Goal: Transaction & Acquisition: Purchase product/service

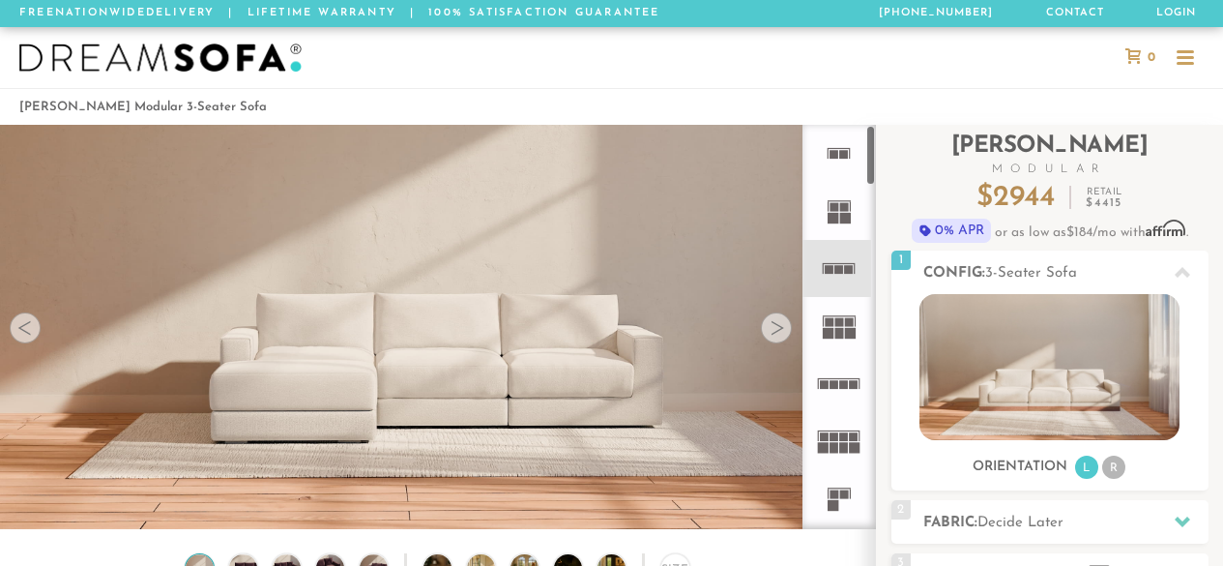
drag, startPoint x: 0, startPoint y: 0, endPoint x: 838, endPoint y: 447, distance: 949.9
click at [838, 447] on rect at bounding box center [834, 447] width 9 height 11
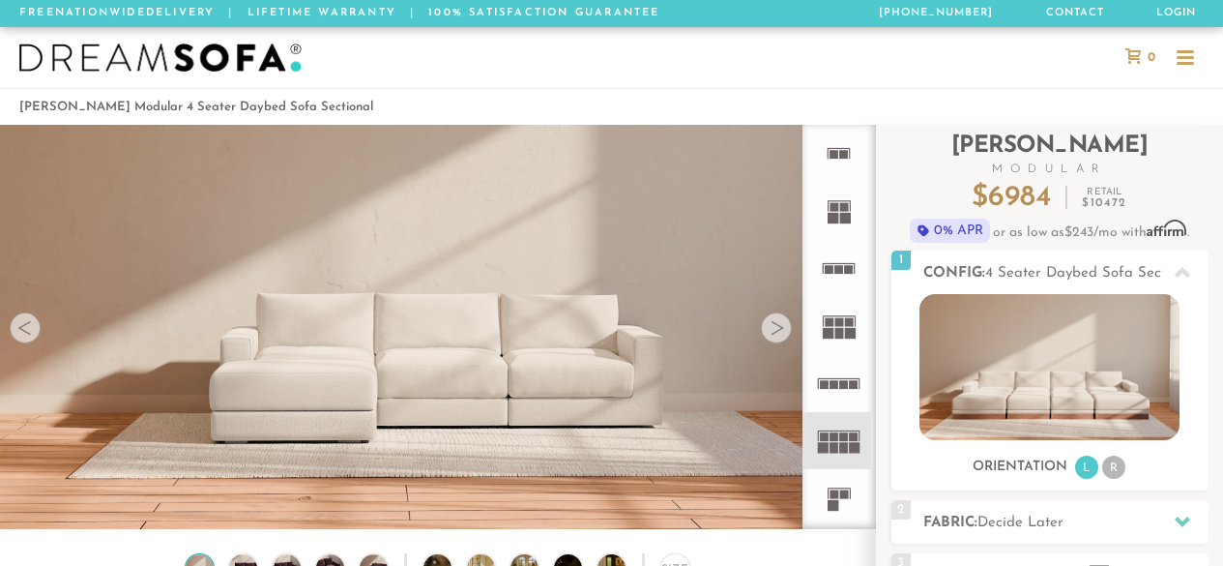
click at [835, 338] on icon at bounding box center [838, 325] width 57 height 57
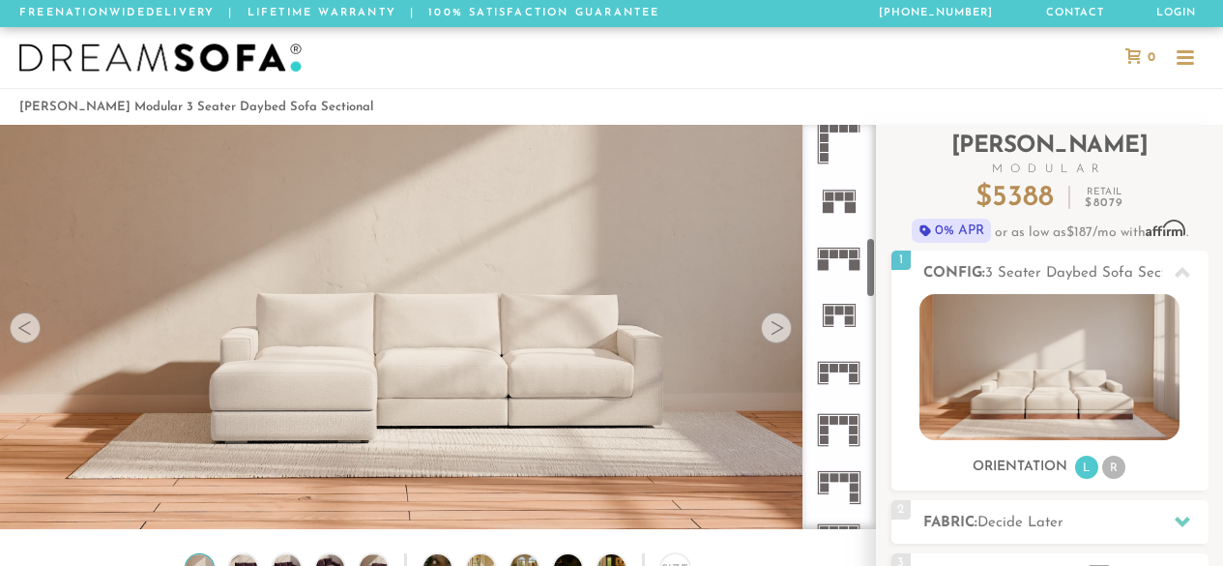
scroll to position [759, 0]
click at [840, 266] on icon at bounding box center [838, 255] width 57 height 57
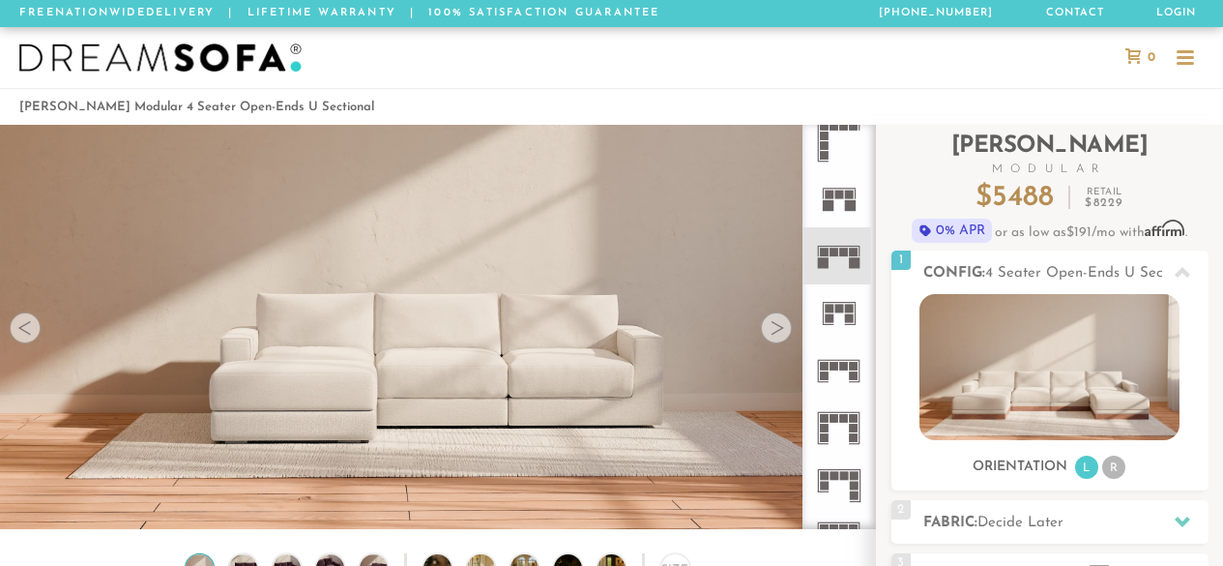
click at [840, 266] on icon at bounding box center [838, 255] width 57 height 57
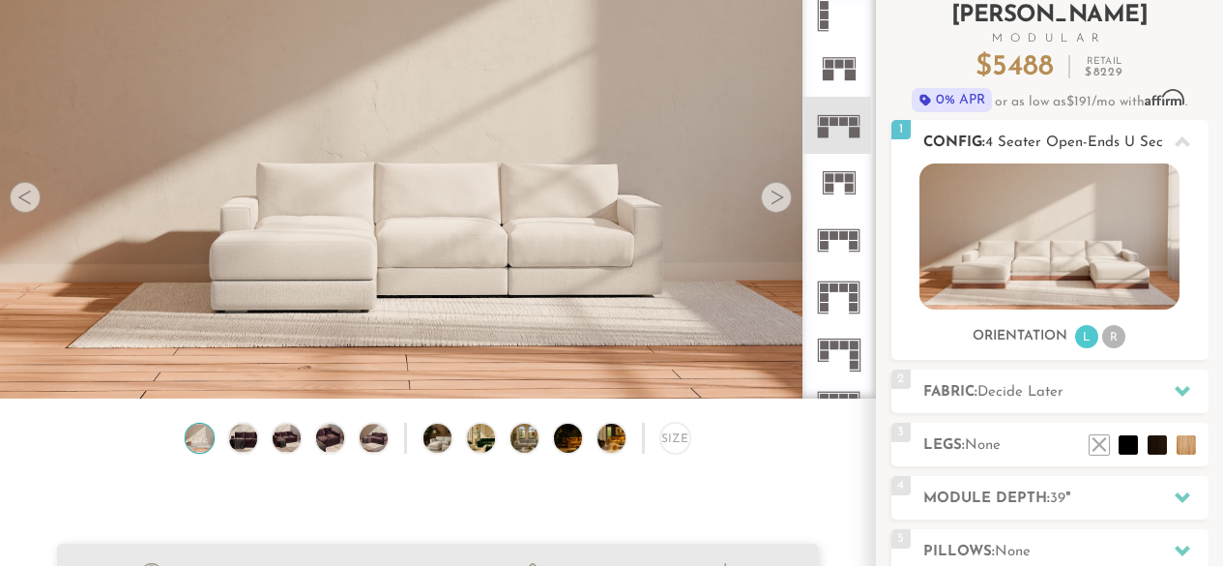
scroll to position [212, 0]
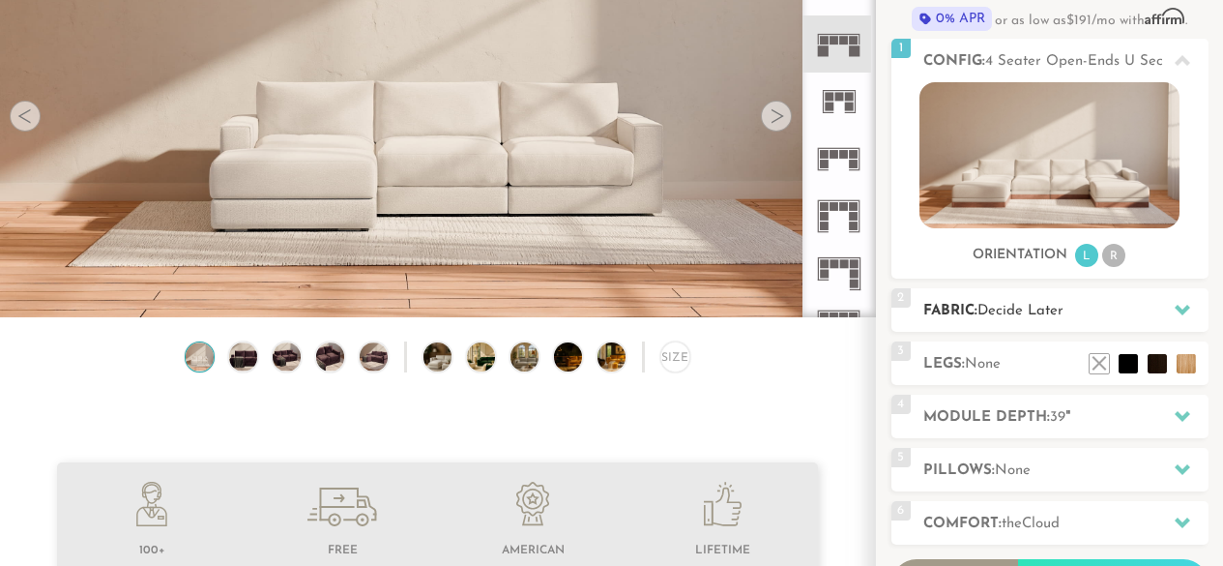
click at [1072, 319] on h2 "Fabric: Decide Later" at bounding box center [1065, 311] width 285 height 22
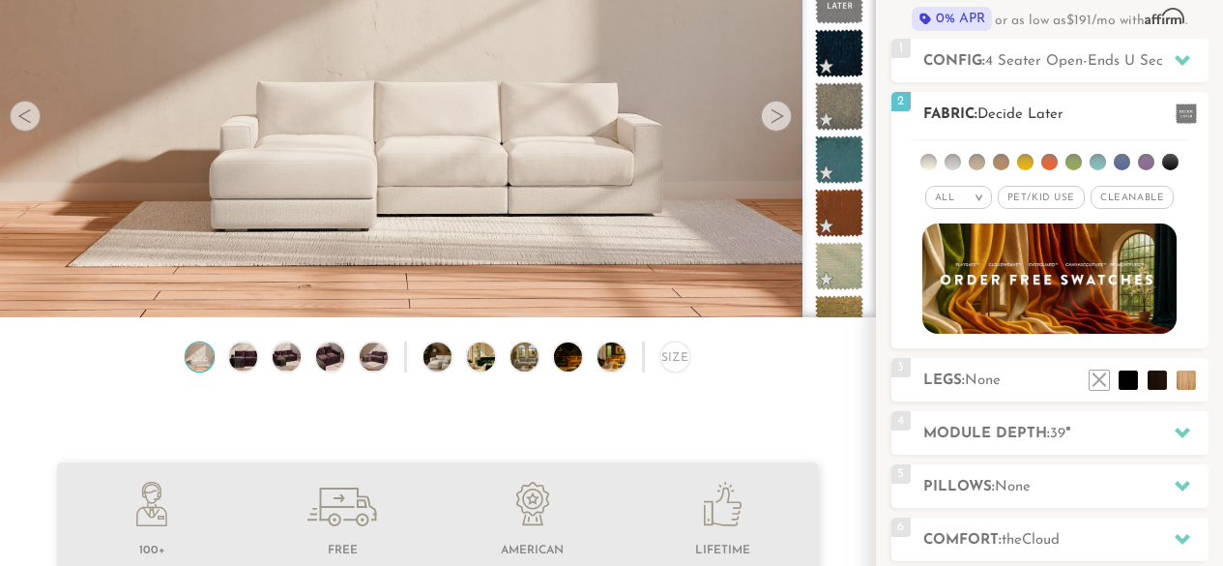
click at [1117, 199] on span "Cleanable x" at bounding box center [1132, 197] width 83 height 23
click at [1056, 193] on span "Pet/Kid Use x" at bounding box center [1033, 197] width 87 height 23
click at [1120, 160] on li at bounding box center [1122, 162] width 16 height 16
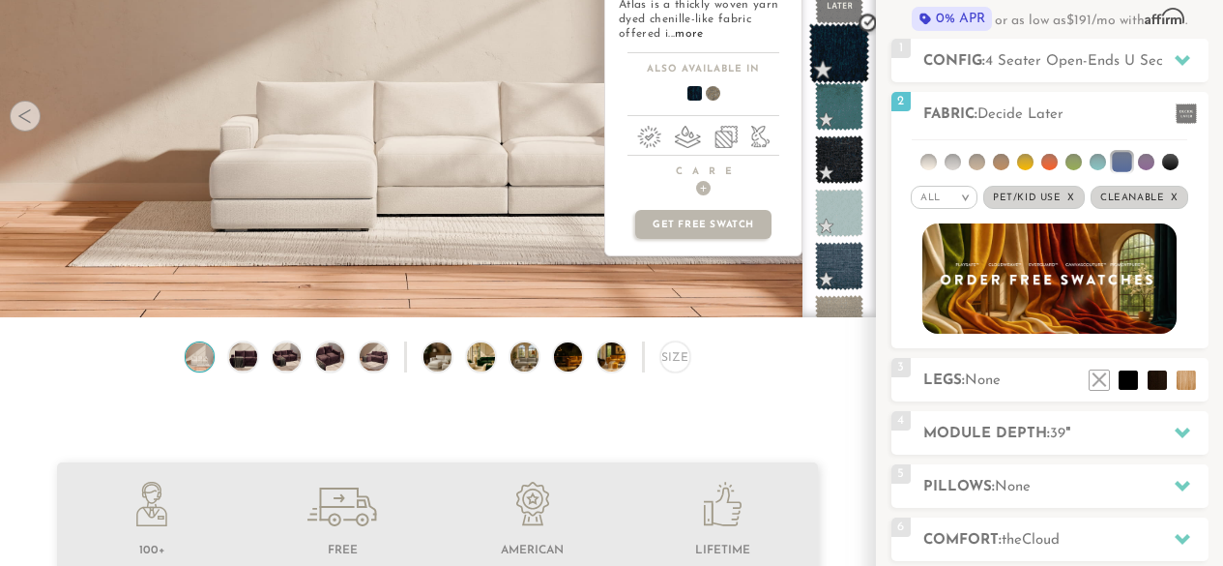
click at [848, 36] on span at bounding box center [839, 53] width 61 height 61
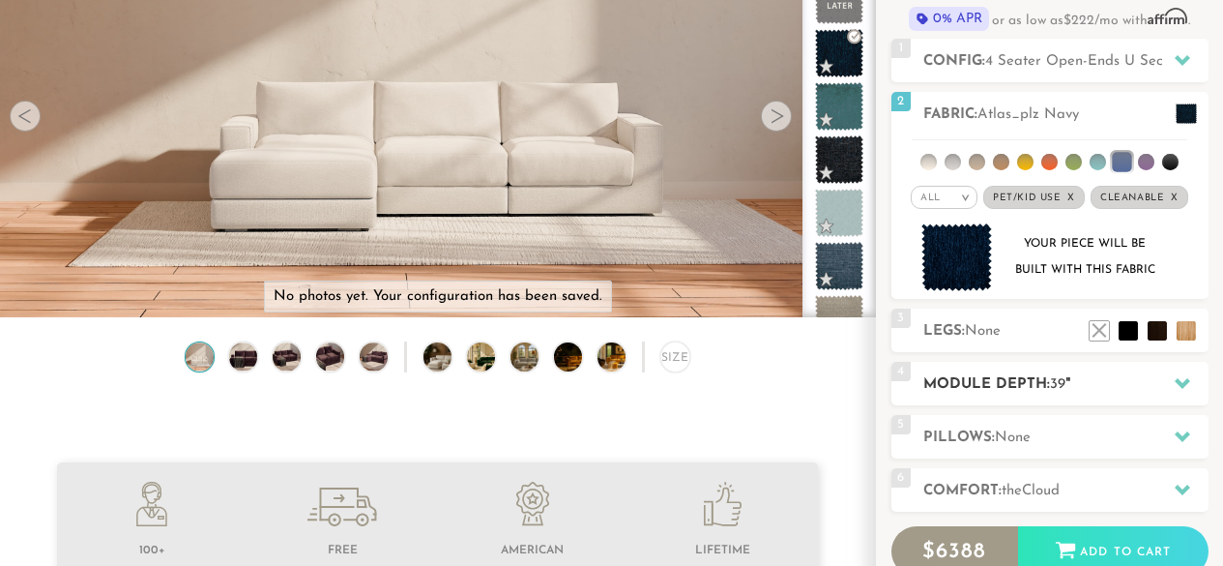
click at [1044, 369] on div "4 Module Depth: 39 "" at bounding box center [1049, 384] width 317 height 44
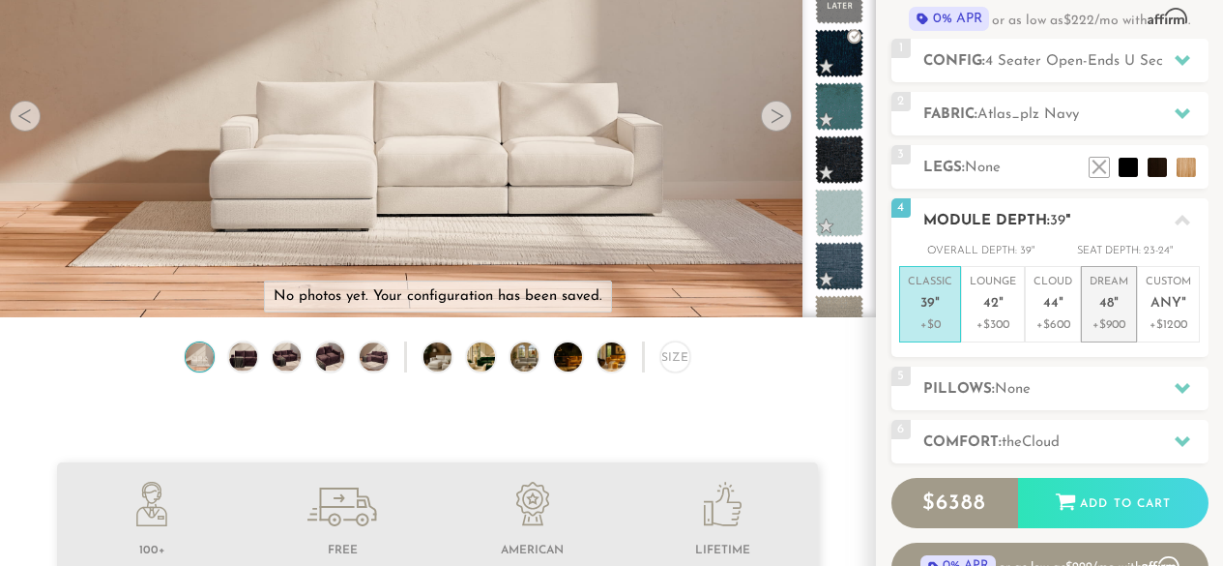
click at [1133, 316] on li "Dream 48 " +$900" at bounding box center [1109, 304] width 56 height 76
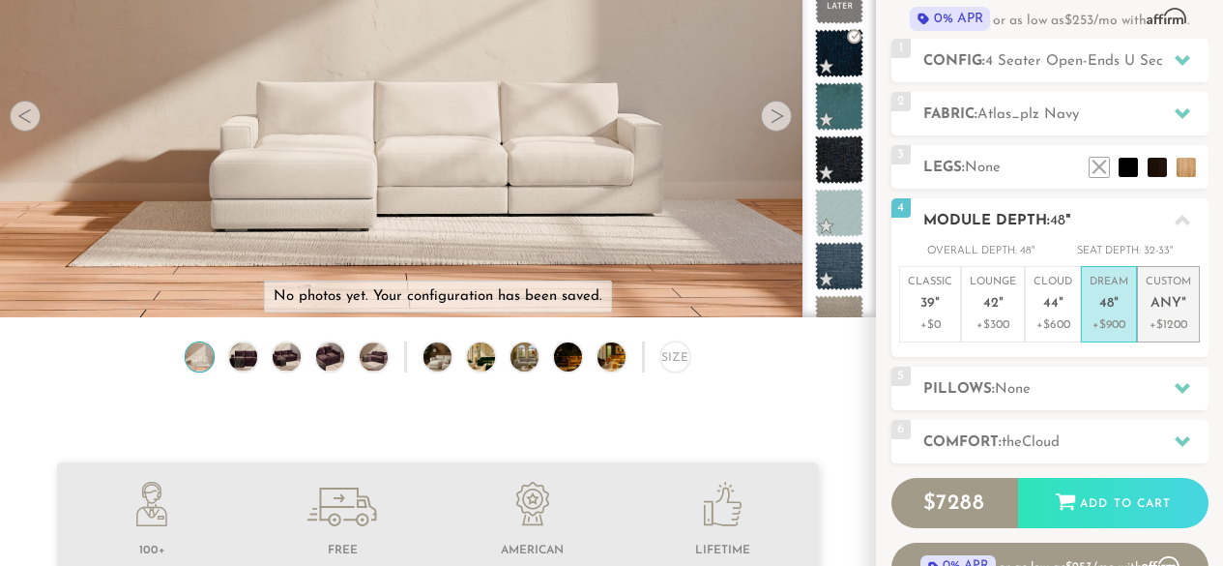
click at [1178, 316] on p "+$1200" at bounding box center [1168, 324] width 45 height 17
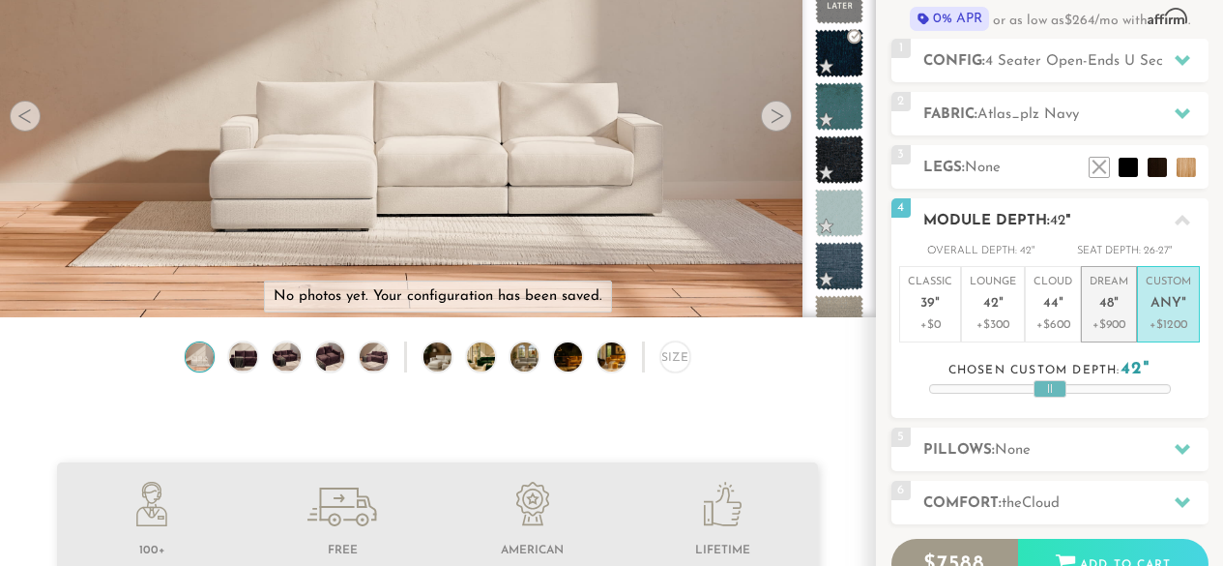
click at [1114, 306] on em """ at bounding box center [1116, 304] width 5 height 16
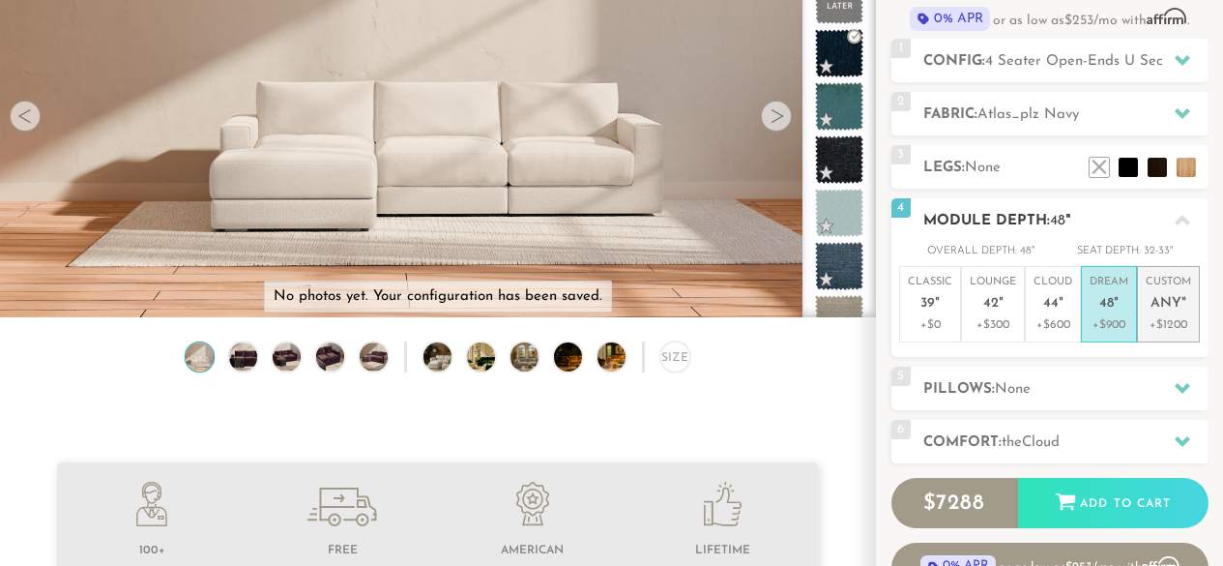
click at [1171, 329] on p "+$1200" at bounding box center [1168, 324] width 45 height 17
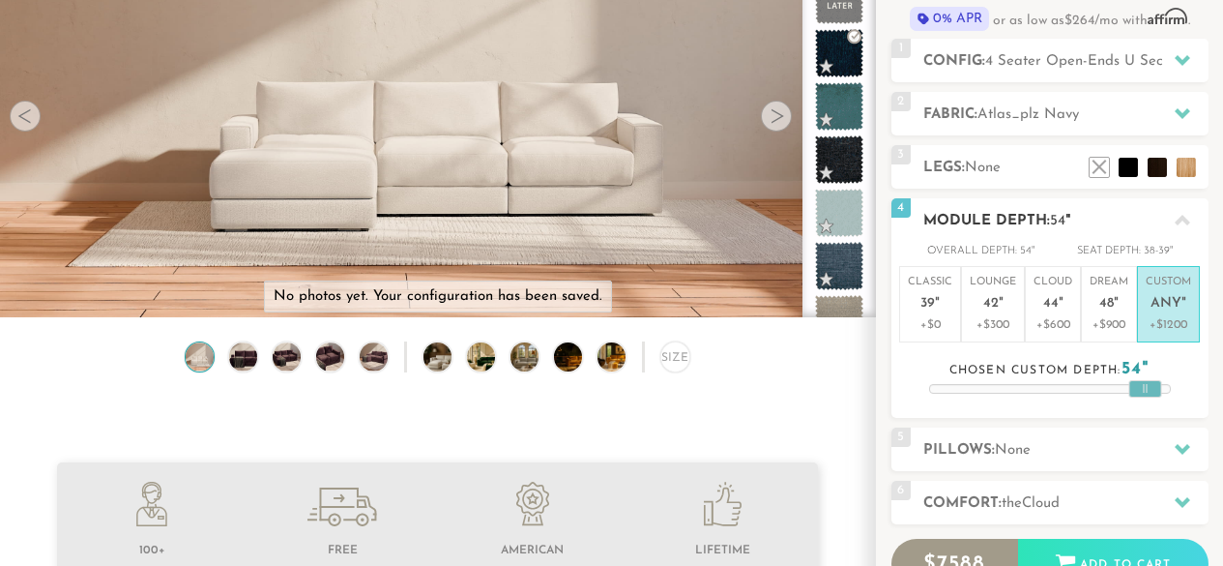
click at [1145, 389] on div at bounding box center [1050, 389] width 240 height 8
drag, startPoint x: 1145, startPoint y: 386, endPoint x: 1210, endPoint y: 387, distance: 64.8
click at [1210, 387] on div "Introducing [PERSON_NAME] Modular $ 7588 Retail $ 11379 $ 7588 Retail $ 11379 0…" at bounding box center [1049, 283] width 347 height 741
click at [1106, 310] on span "48" at bounding box center [1106, 304] width 15 height 16
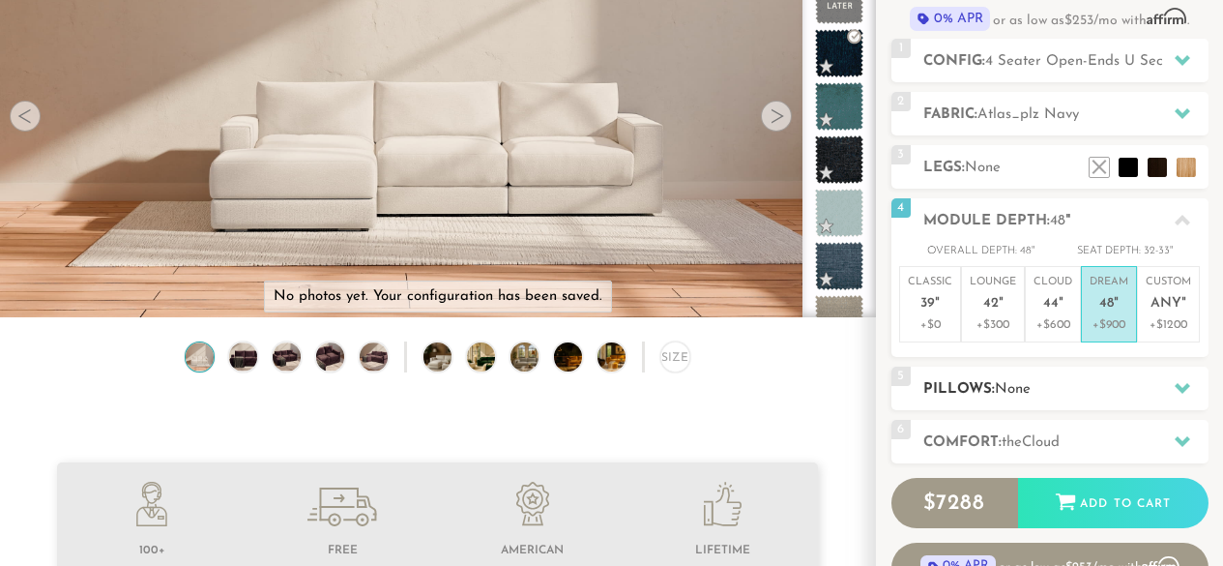
click at [1093, 378] on h2 "Pillows: None" at bounding box center [1065, 389] width 285 height 22
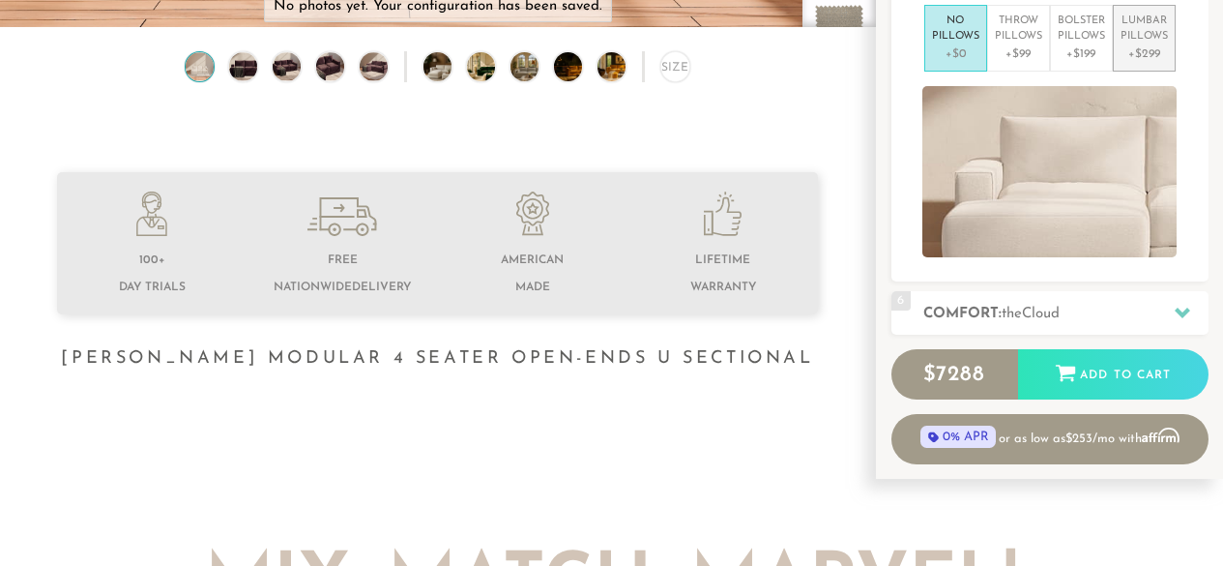
scroll to position [503, 0]
click at [1155, 56] on p "+$299" at bounding box center [1144, 52] width 47 height 17
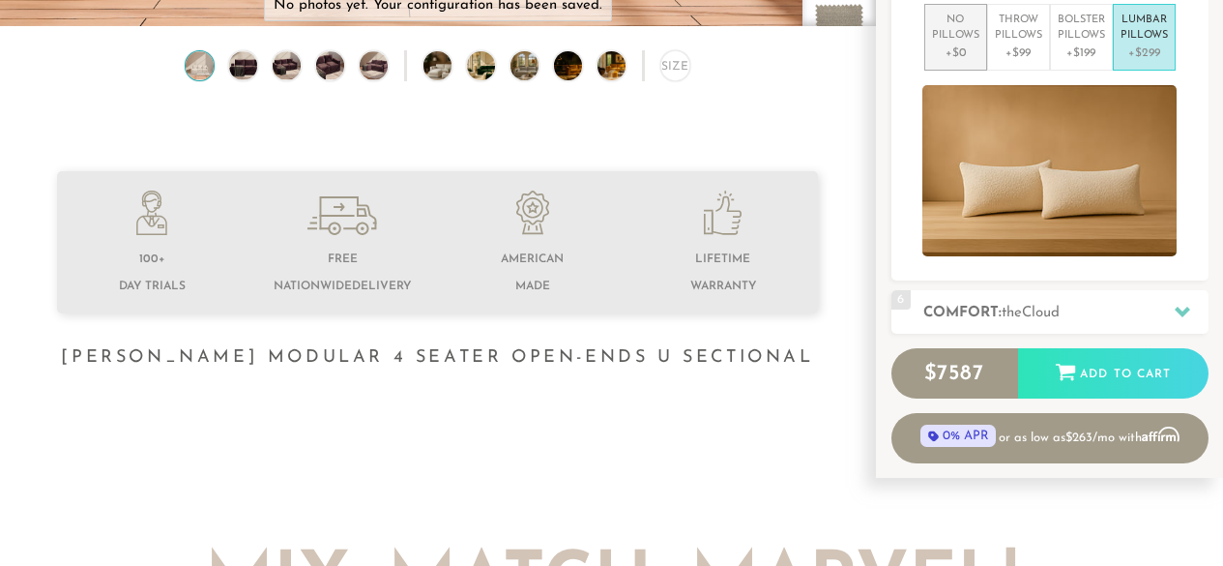
click at [979, 44] on li "No Pillows +$0" at bounding box center [955, 37] width 63 height 67
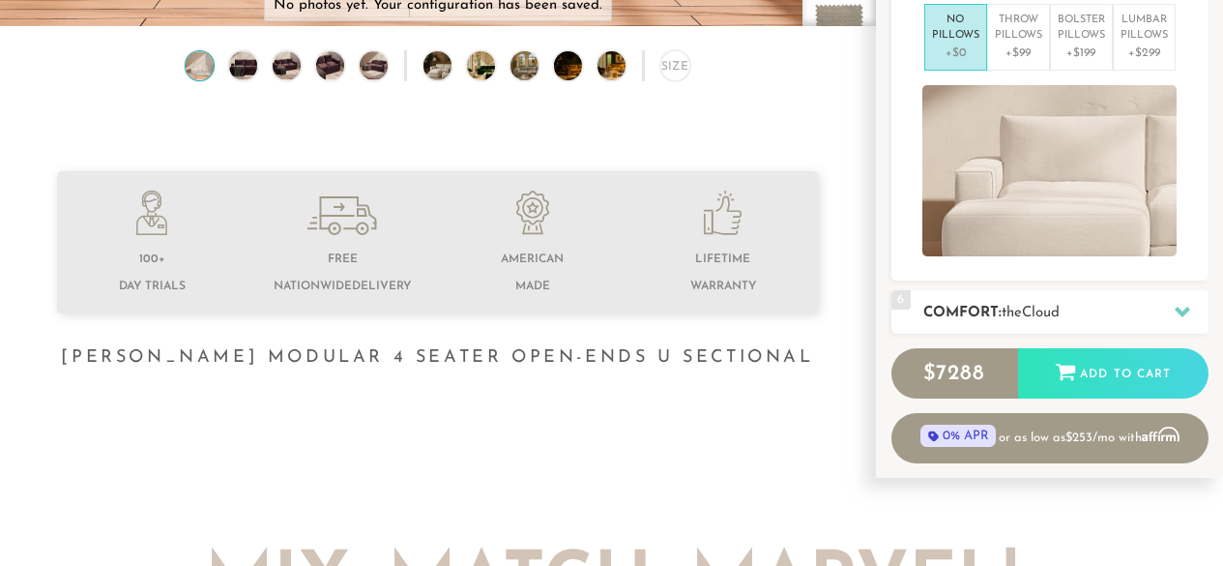
click at [1019, 322] on h2 "Comfort: the Cloud" at bounding box center [1065, 313] width 285 height 22
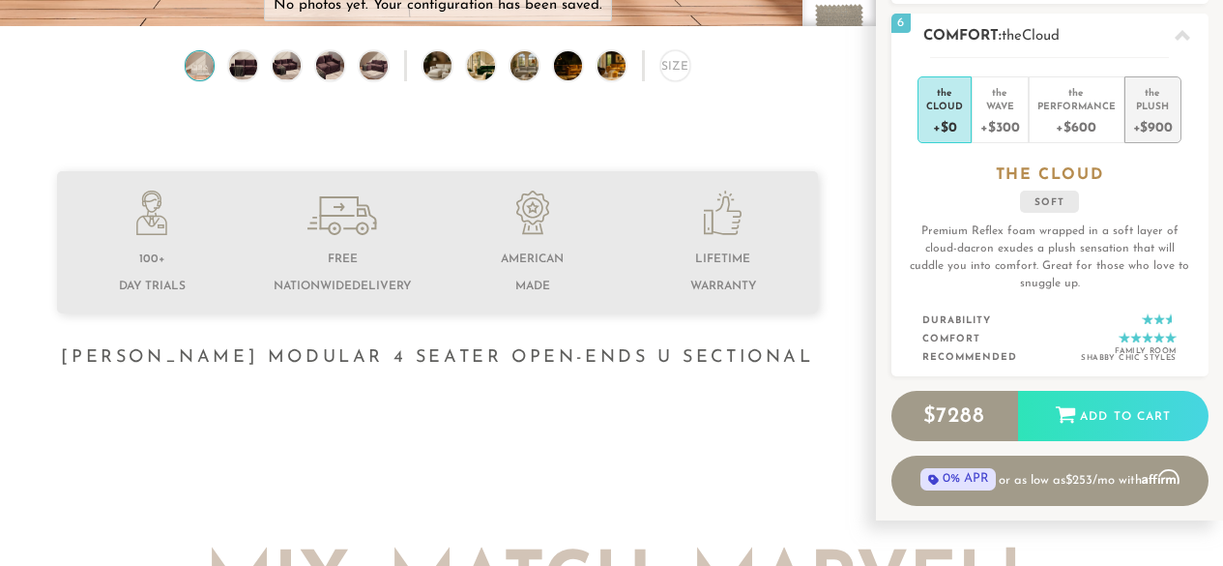
click at [1147, 119] on div "+$900" at bounding box center [1153, 126] width 40 height 28
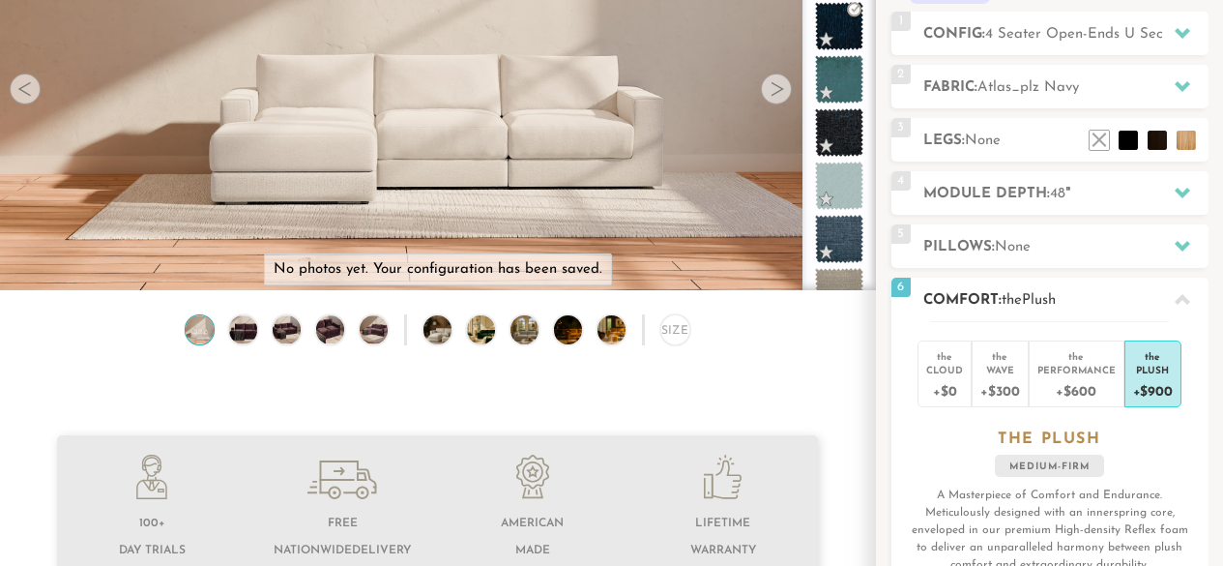
scroll to position [0, 0]
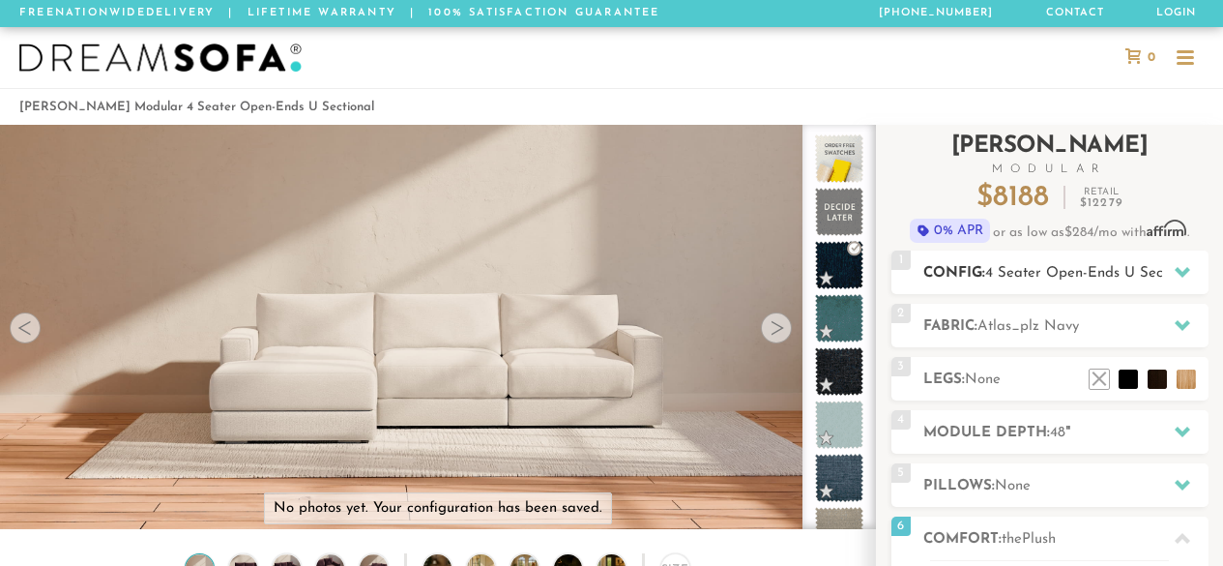
click at [1085, 276] on span "4 Seater Open-Ends U Sectional" at bounding box center [1092, 273] width 215 height 15
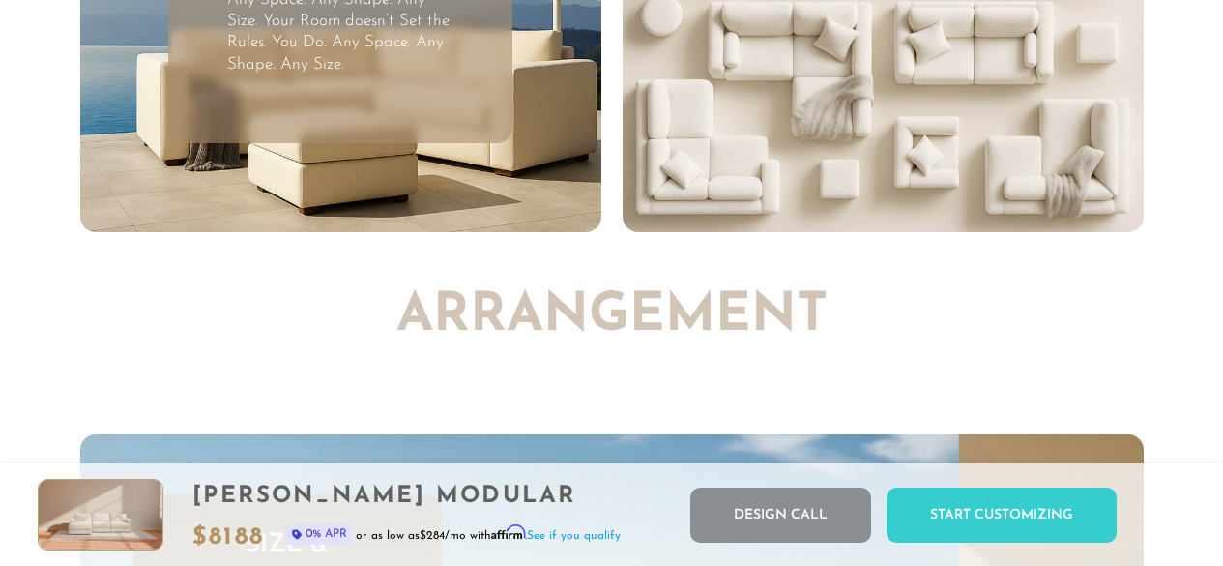
scroll to position [4550, 0]
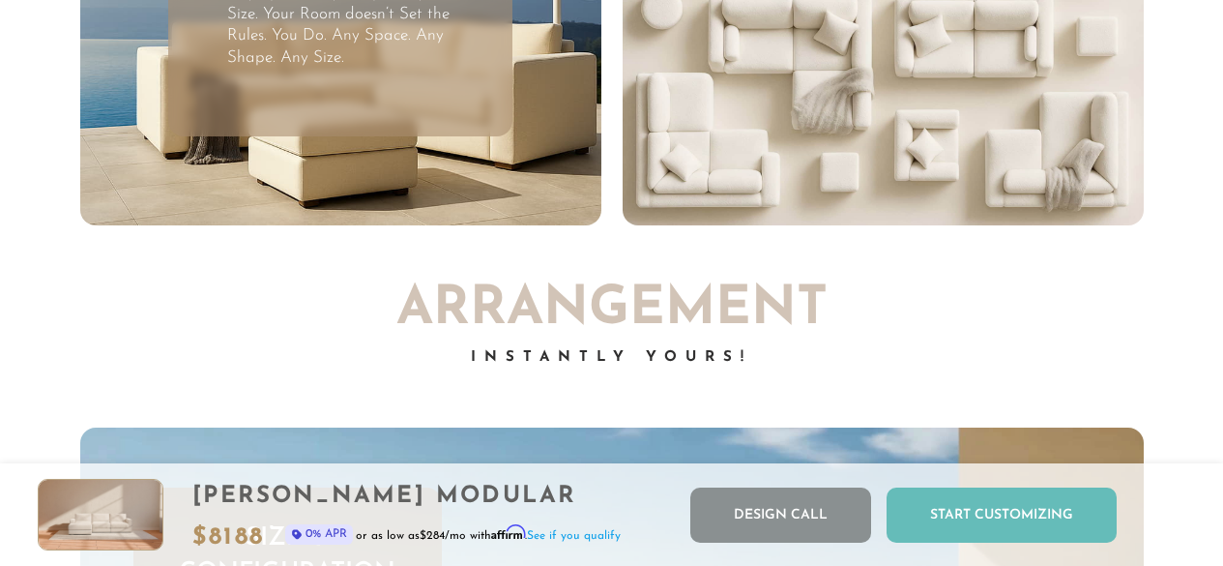
click at [1018, 508] on div "Start Customizing" at bounding box center [1002, 514] width 230 height 55
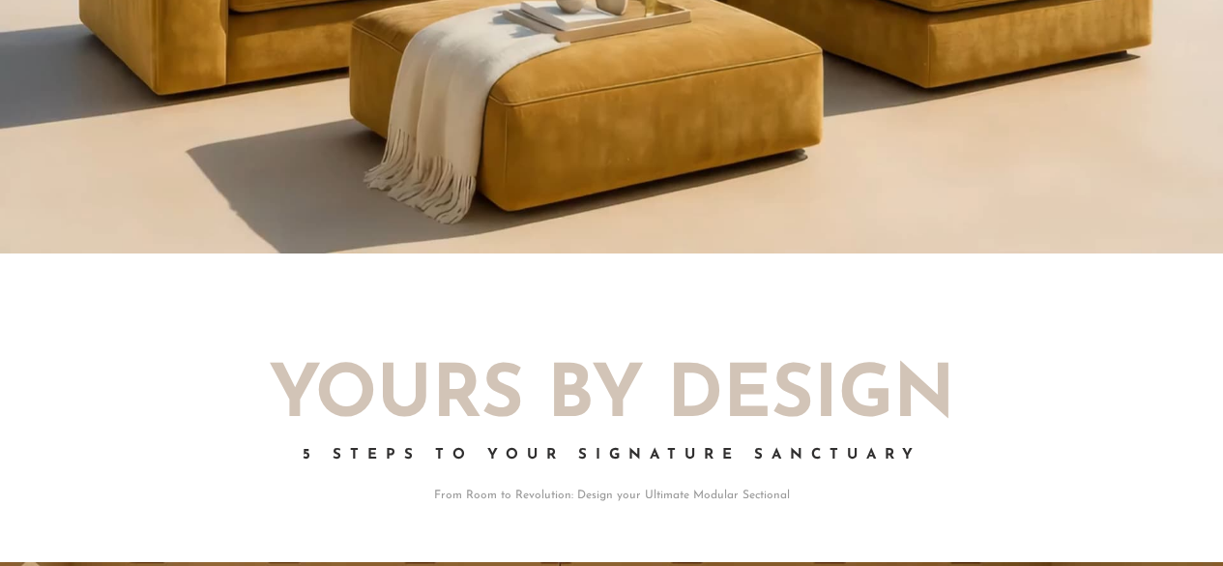
scroll to position [20829, 1209]
